Goal: Task Accomplishment & Management: Manage account settings

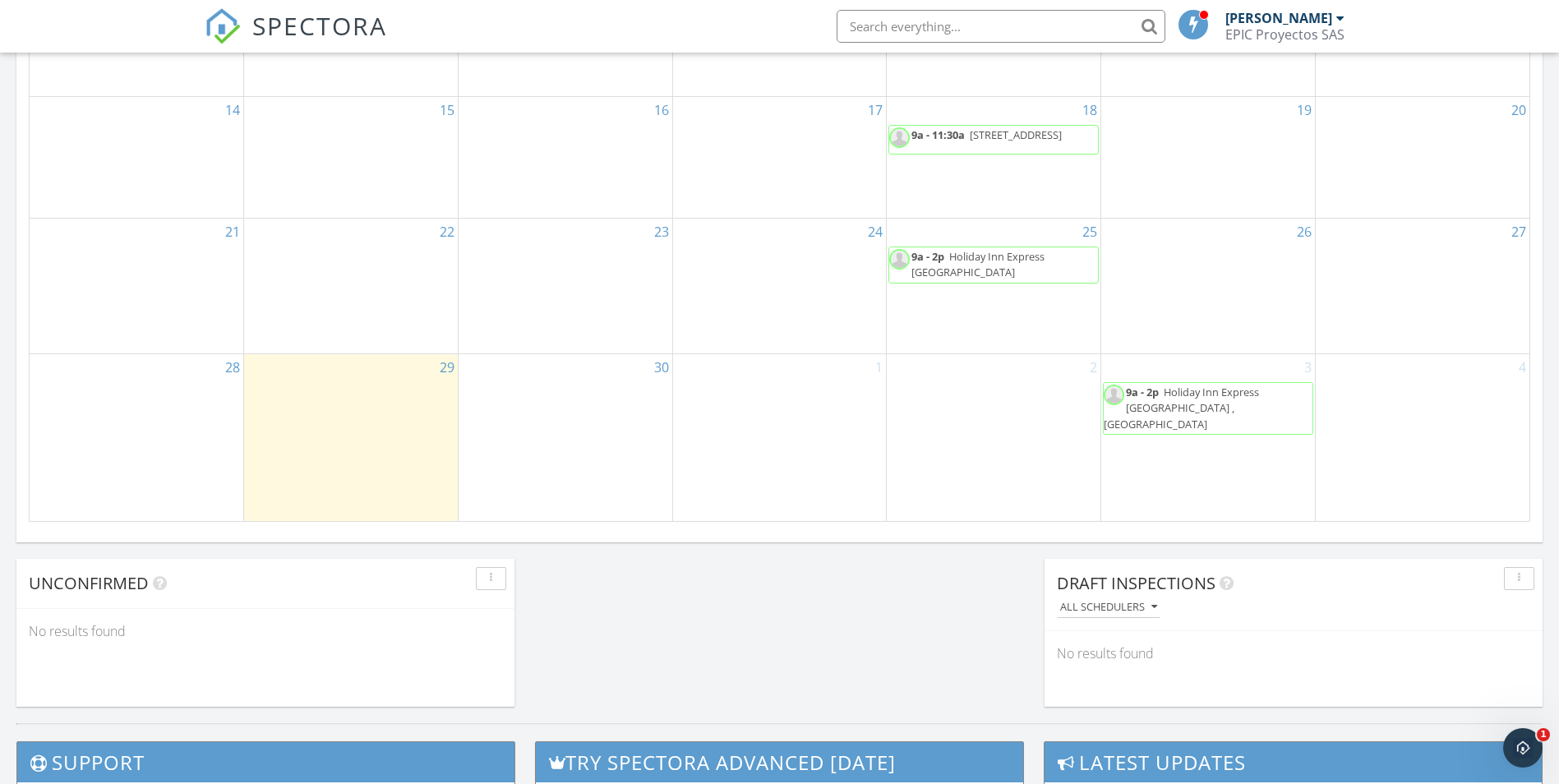
click at [1044, 260] on span "Holiday Inn Express Barranquilla Buenavista , Barranquilla 080001" at bounding box center [977, 263] width 133 height 31
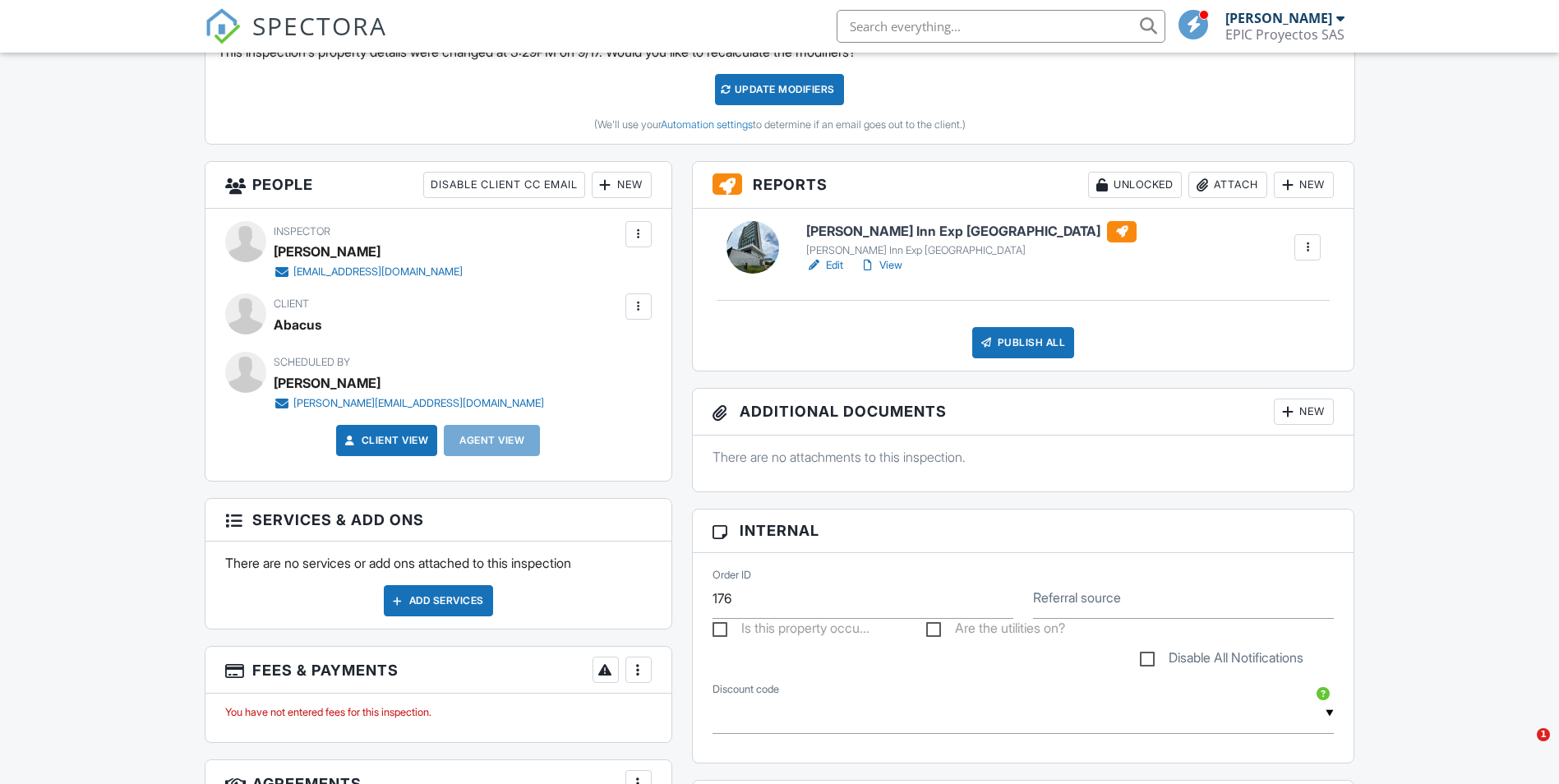
click at [838, 227] on h6 "[PERSON_NAME] Inn Exp [GEOGRAPHIC_DATA]" at bounding box center [971, 231] width 330 height 21
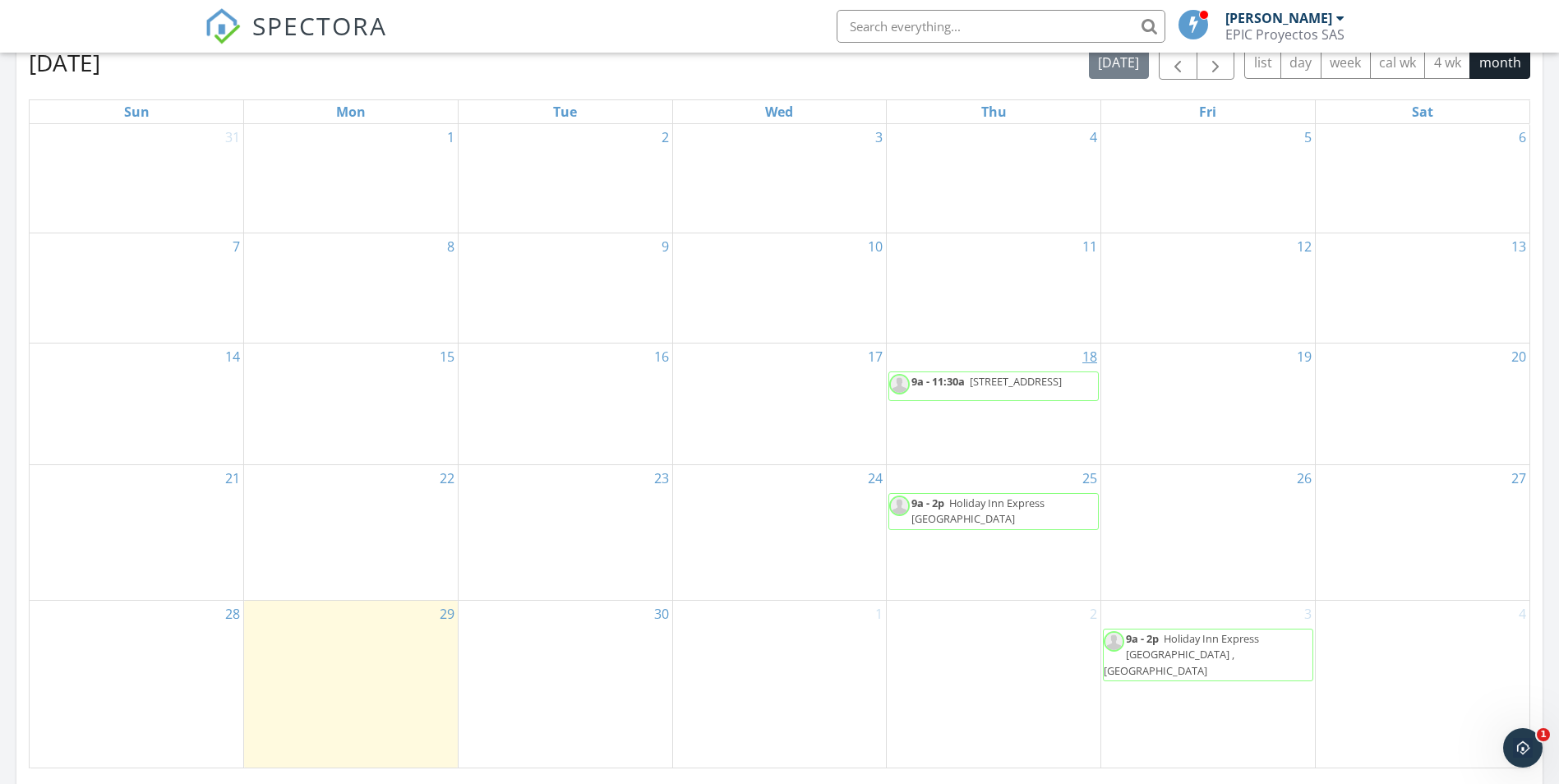
scroll to position [493, 0]
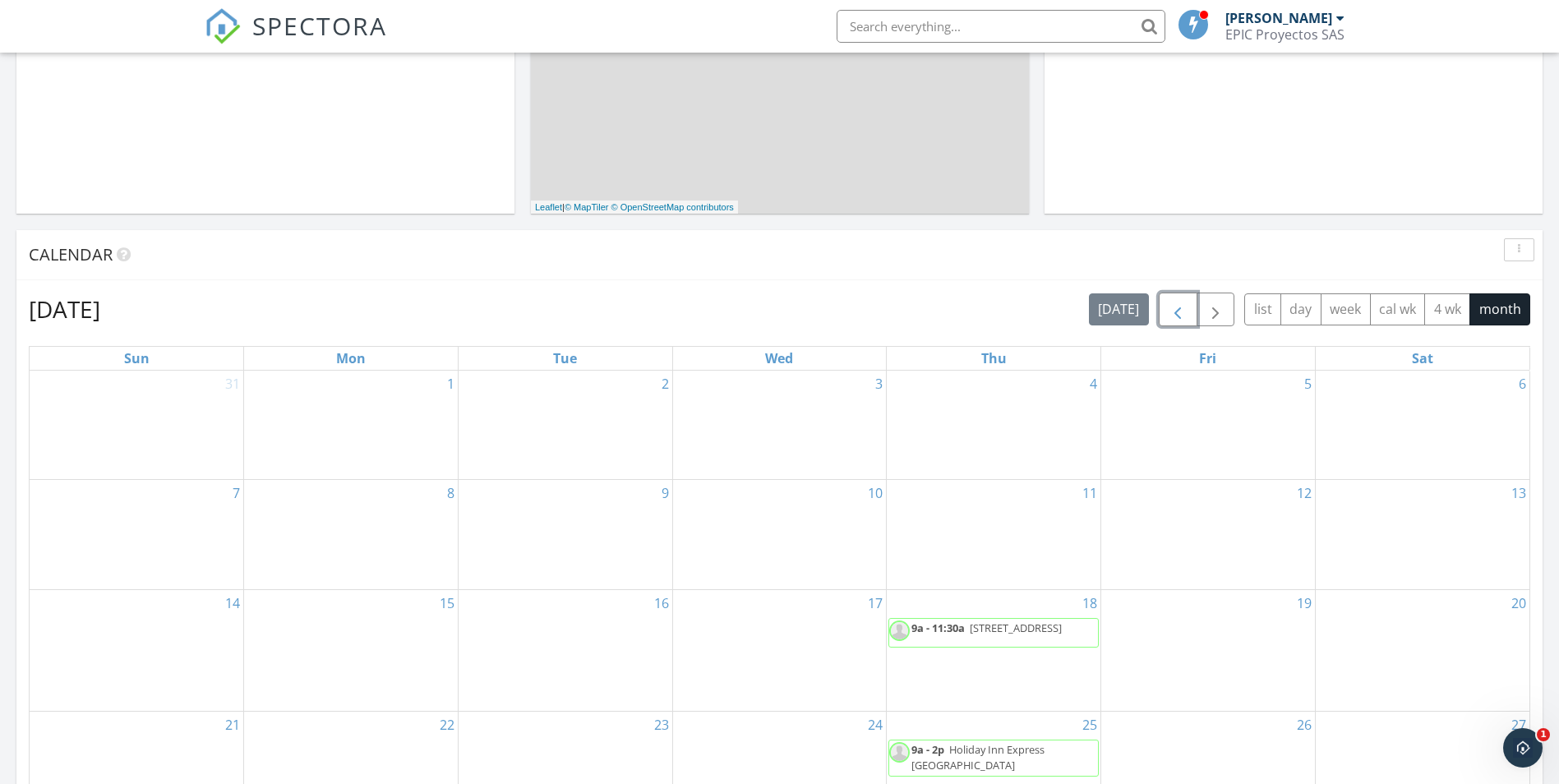
click at [1176, 314] on span "button" at bounding box center [1177, 309] width 19 height 19
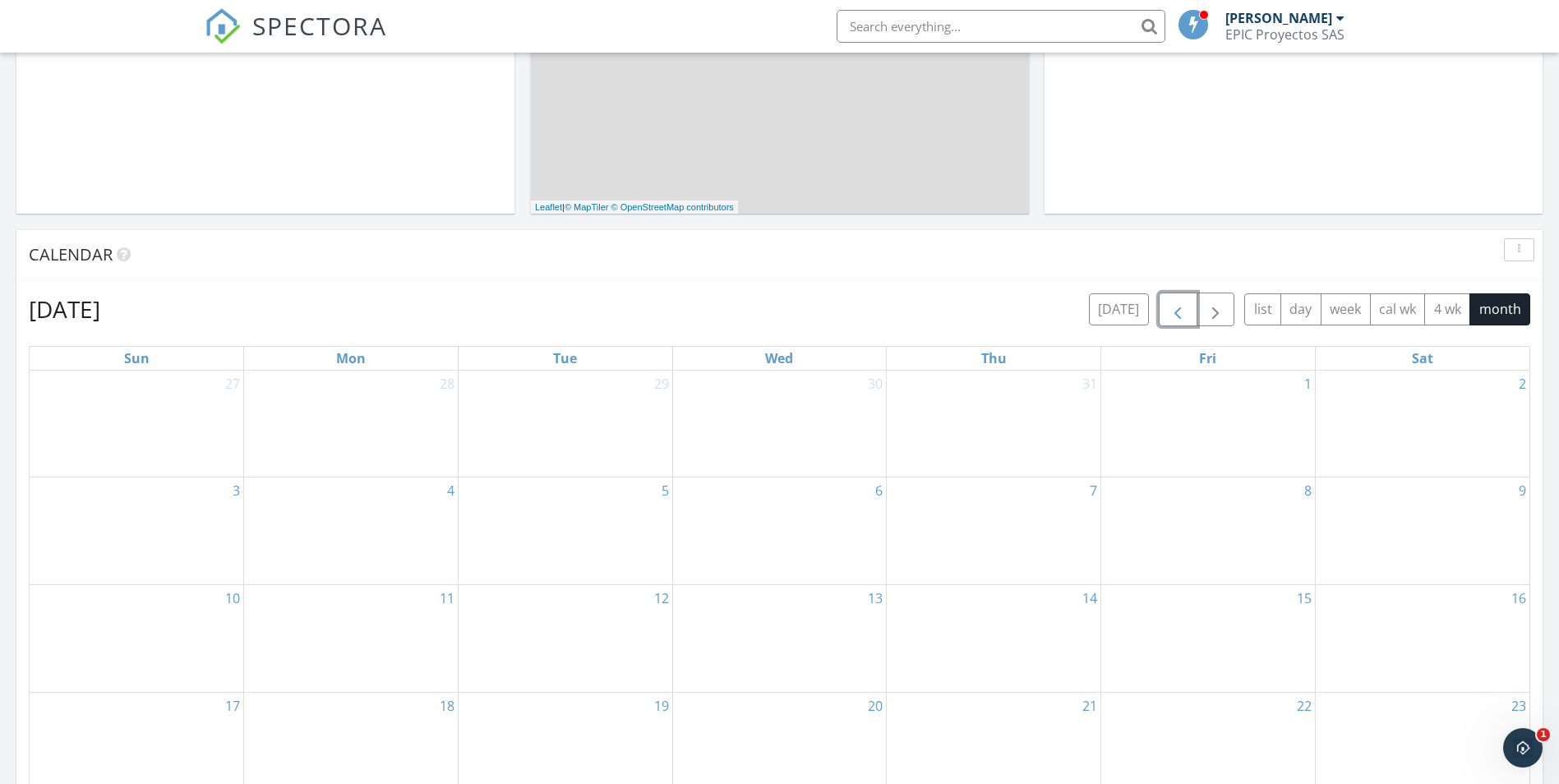
click at [1183, 313] on span "button" at bounding box center [1177, 309] width 19 height 19
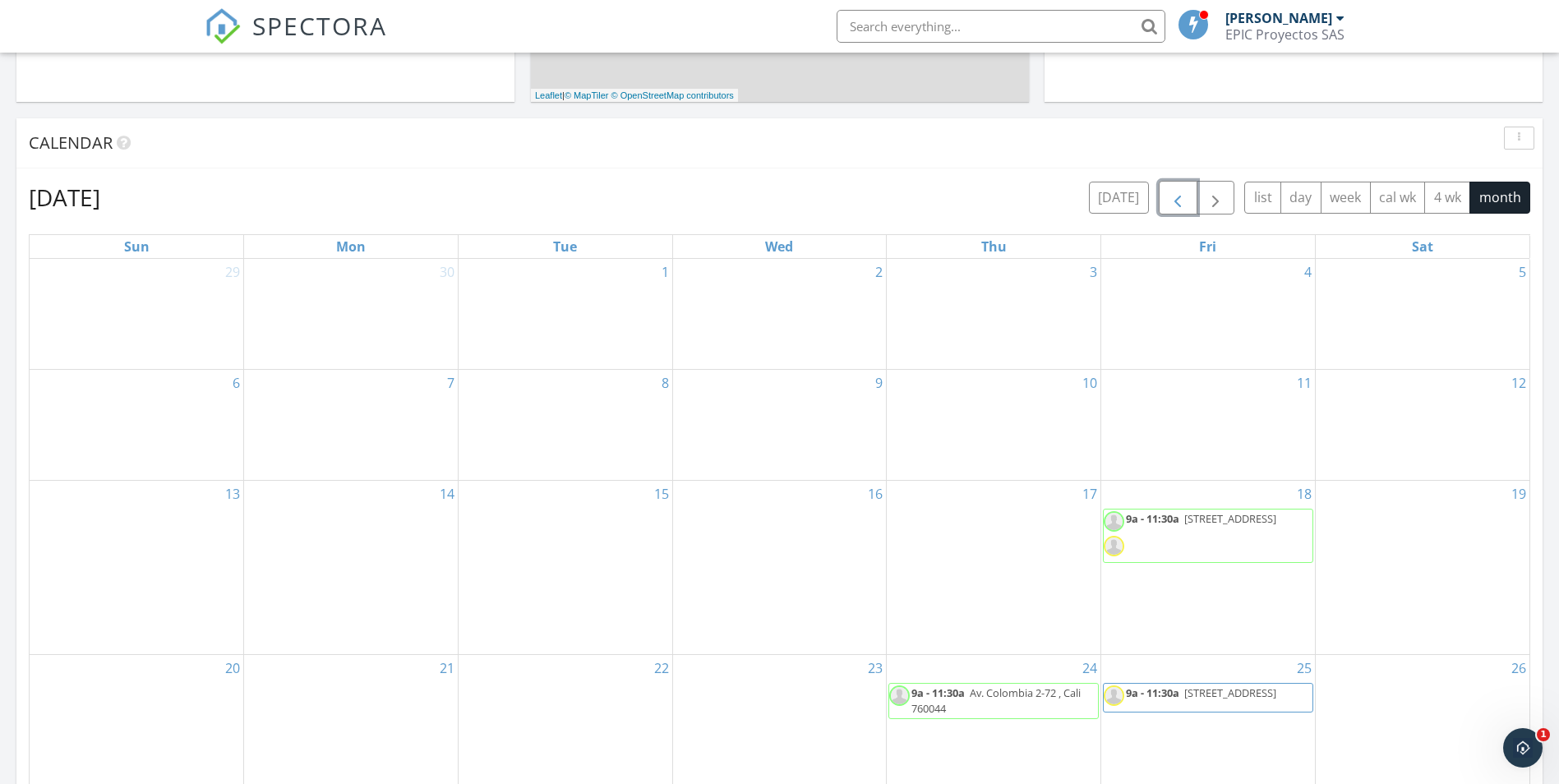
scroll to position [740, 0]
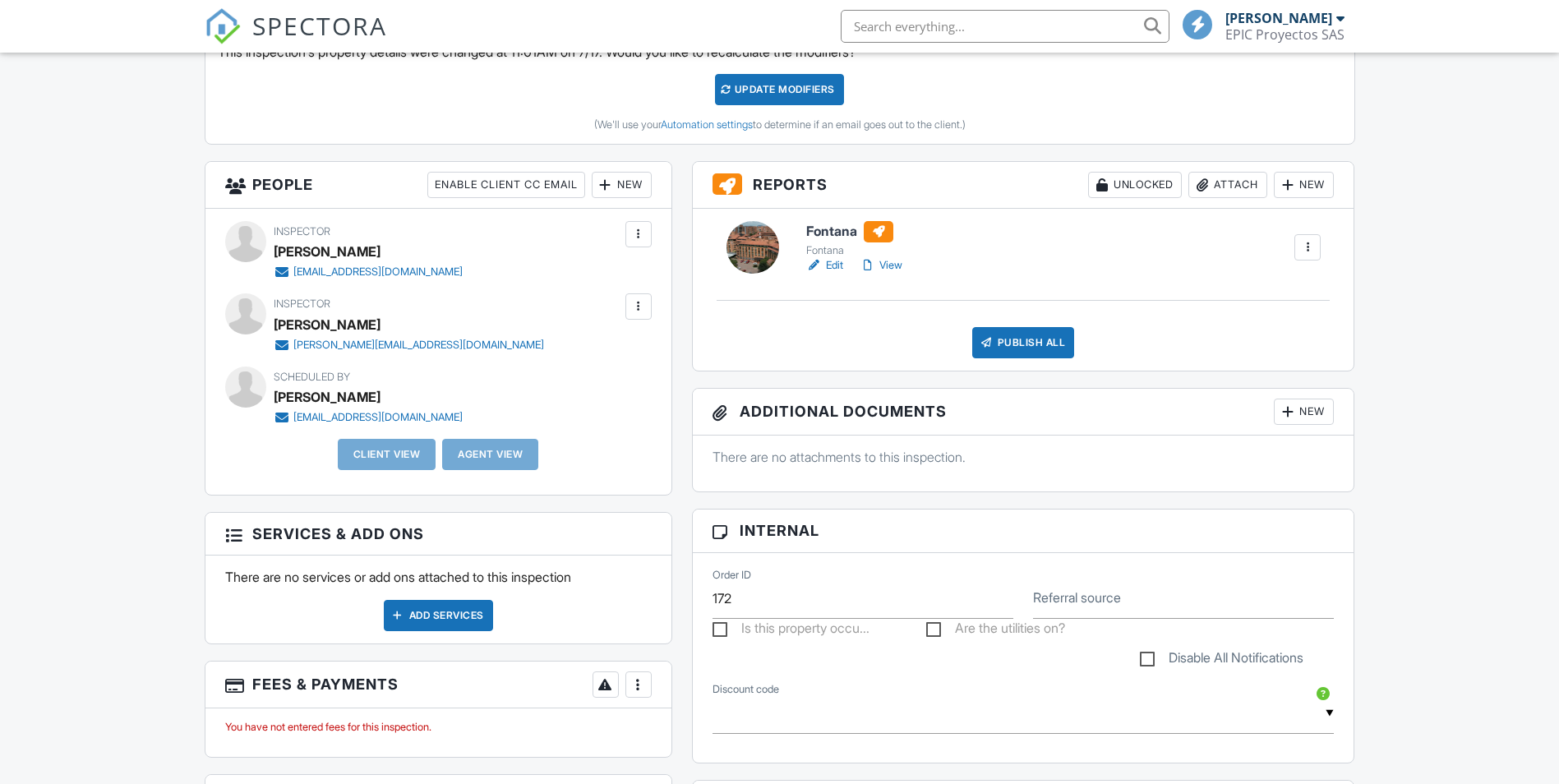
click at [827, 228] on h6 "Fontana" at bounding box center [857, 231] width 103 height 21
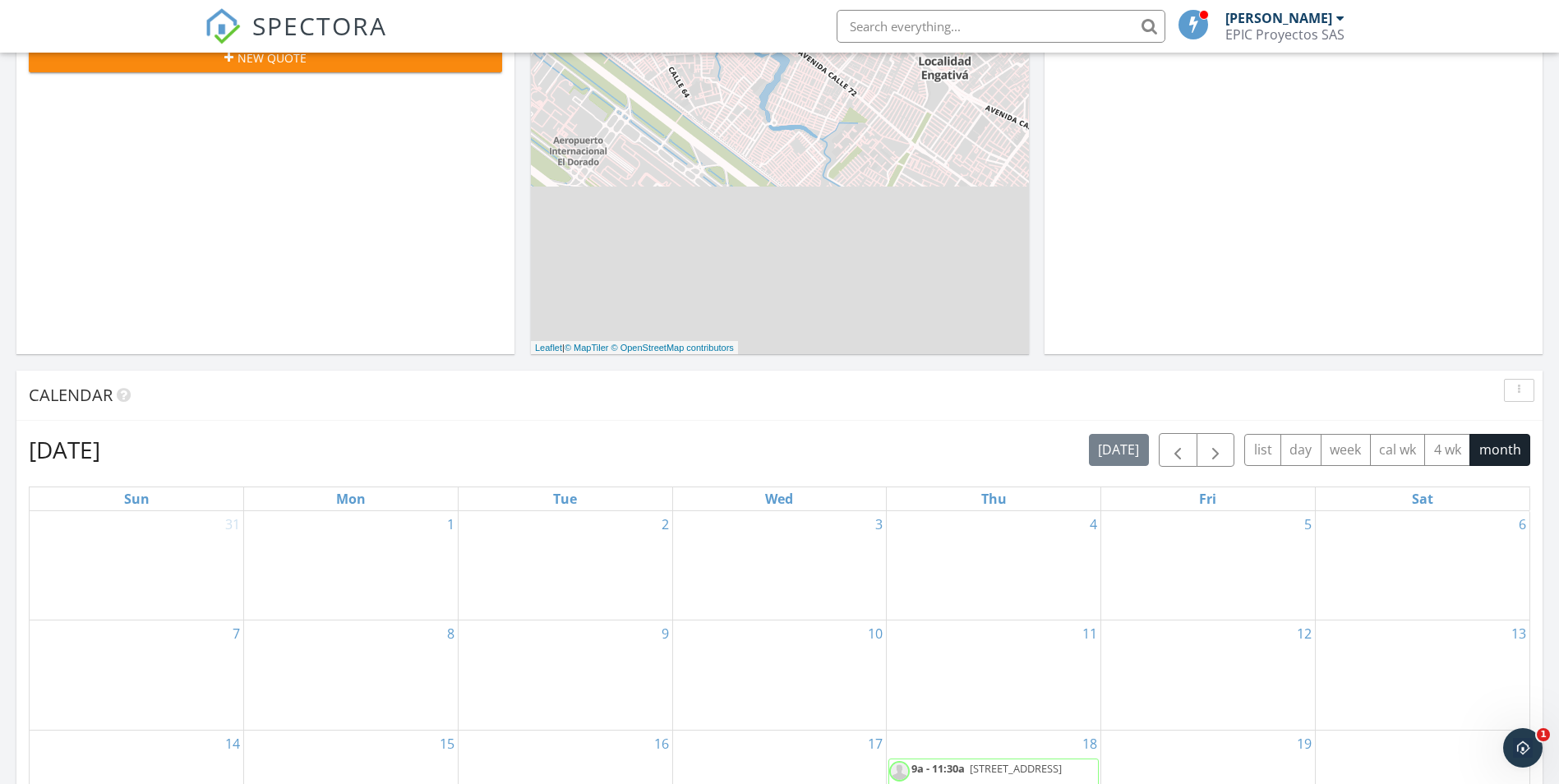
scroll to position [493, 0]
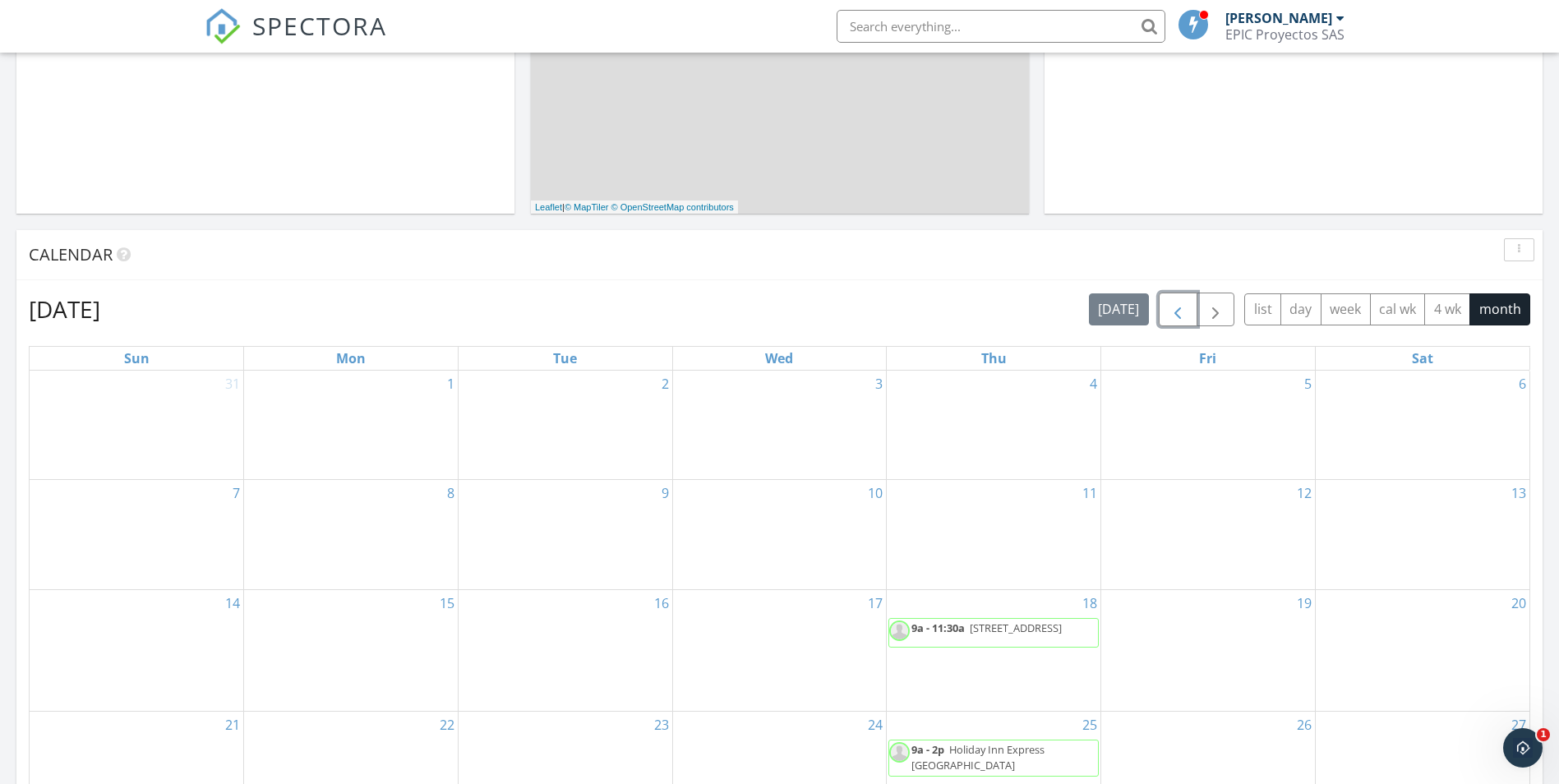
click at [1174, 308] on span "button" at bounding box center [1177, 309] width 19 height 19
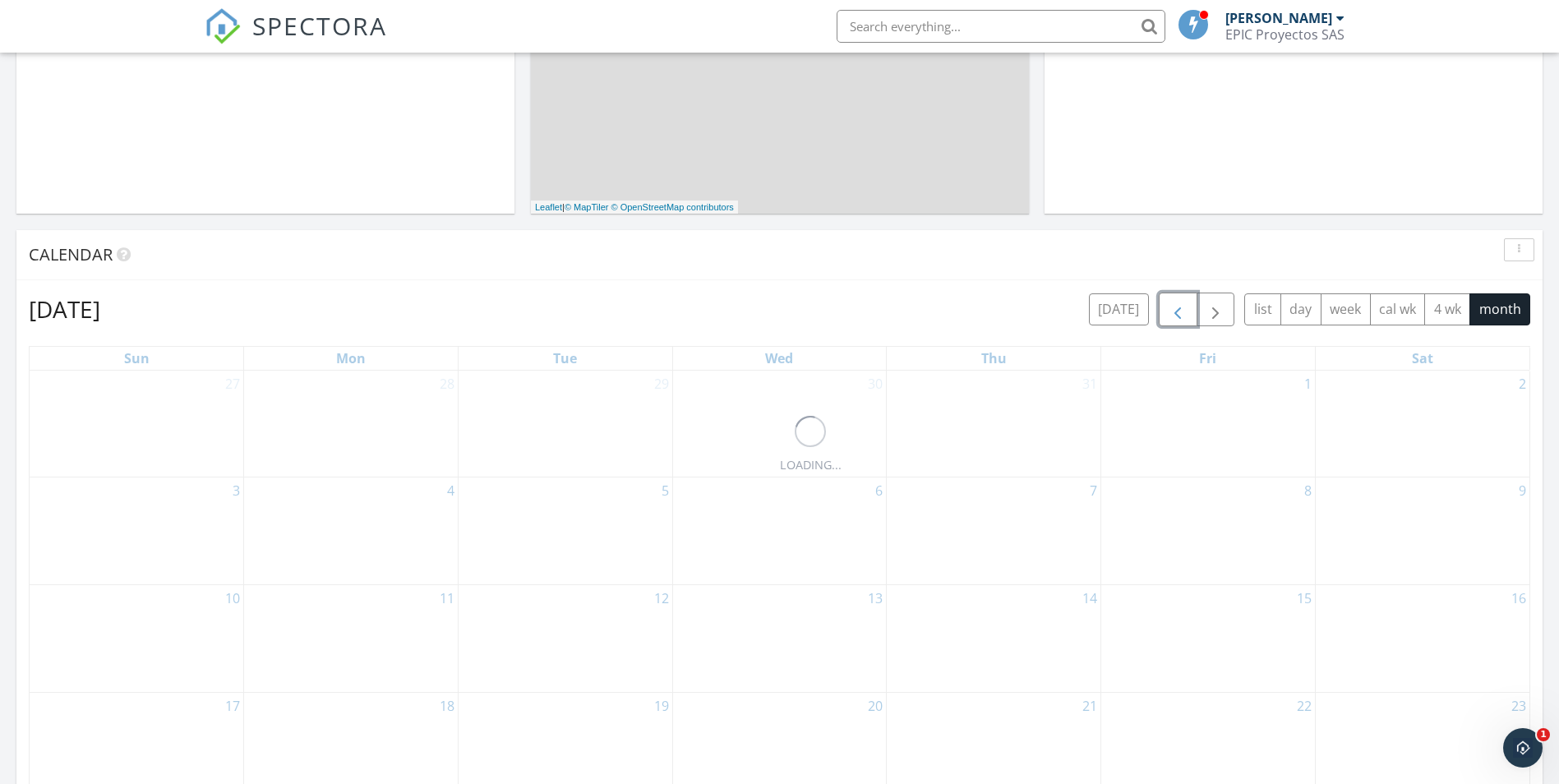
click at [1174, 309] on span "button" at bounding box center [1177, 309] width 19 height 19
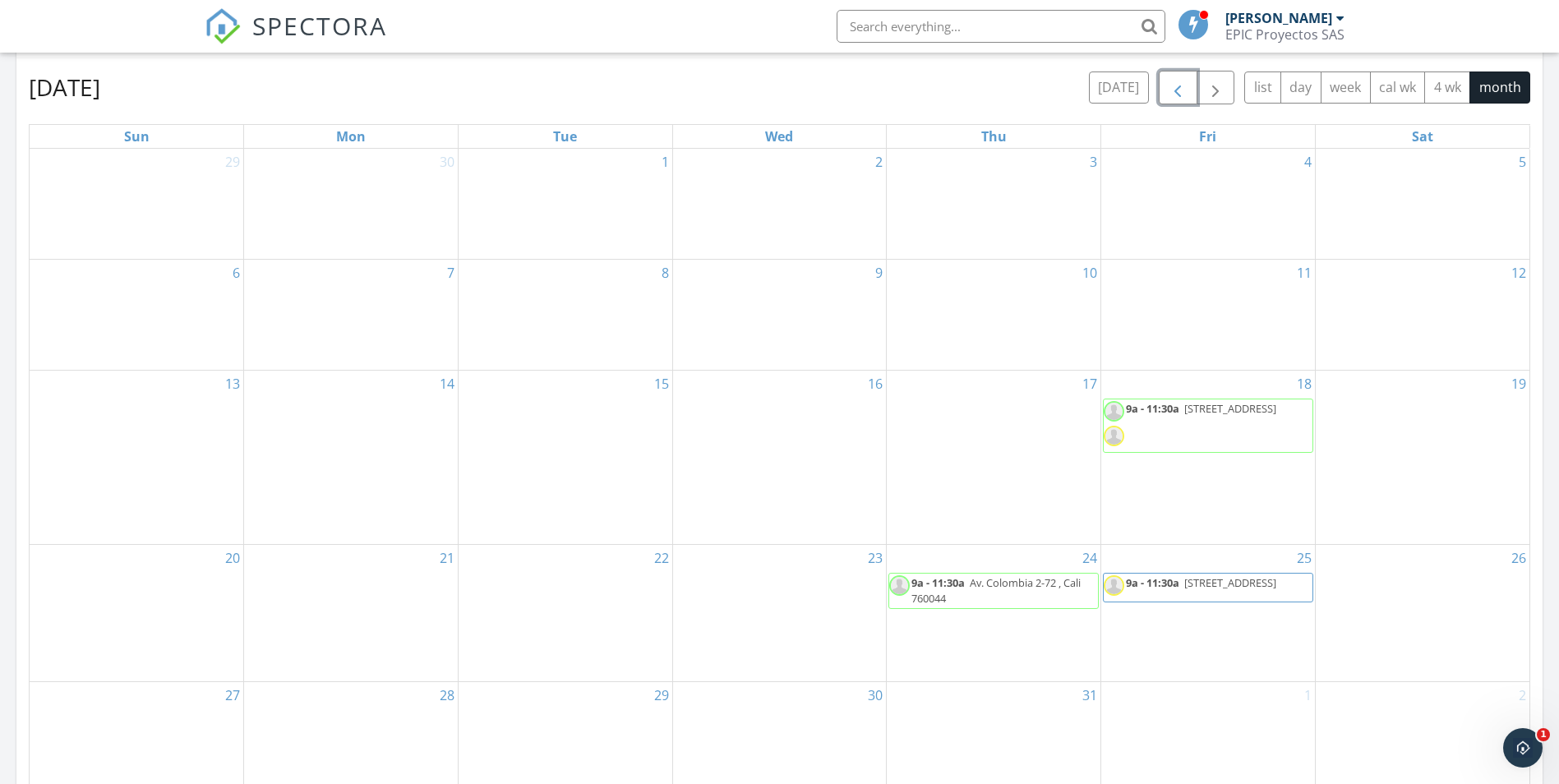
scroll to position [740, 0]
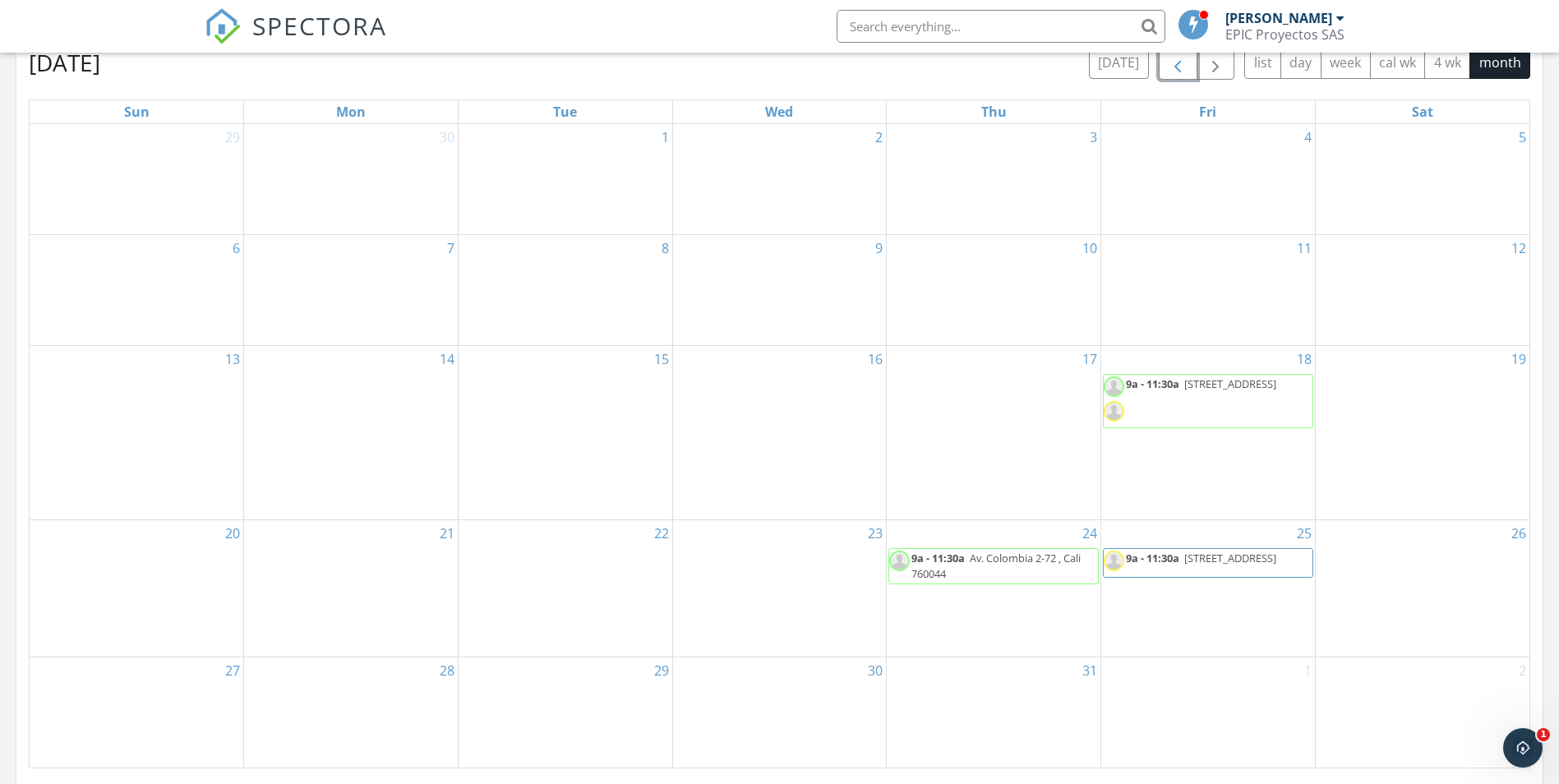
click at [1184, 565] on span "[STREET_ADDRESS]" at bounding box center [1230, 557] width 92 height 15
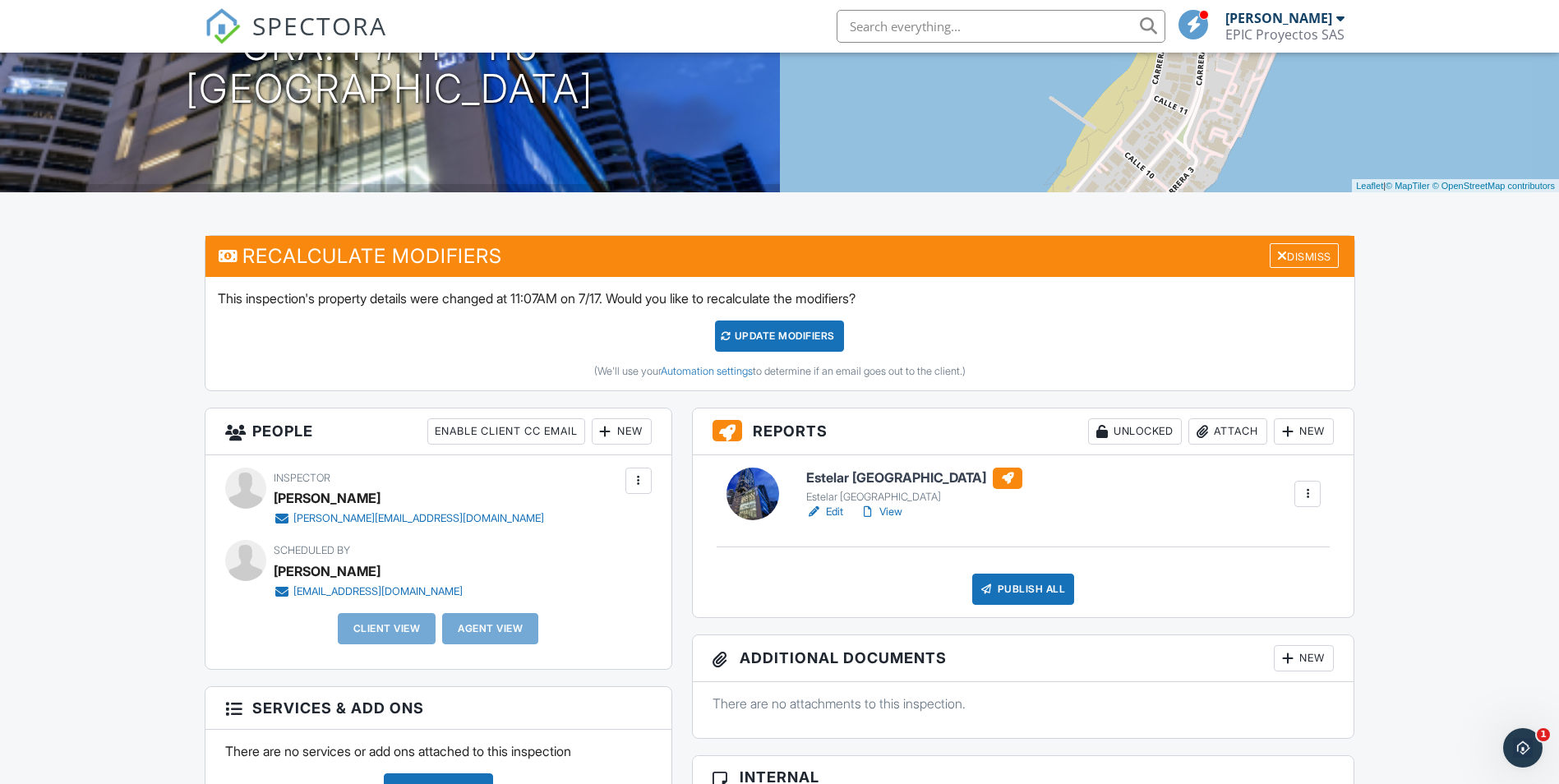
click at [739, 487] on div at bounding box center [752, 494] width 53 height 53
